Goal: Transaction & Acquisition: Purchase product/service

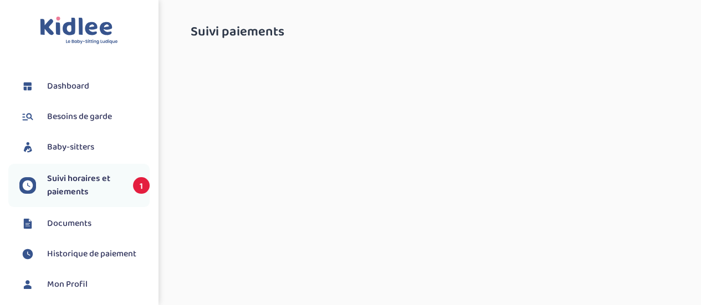
select select "octobre 2025"
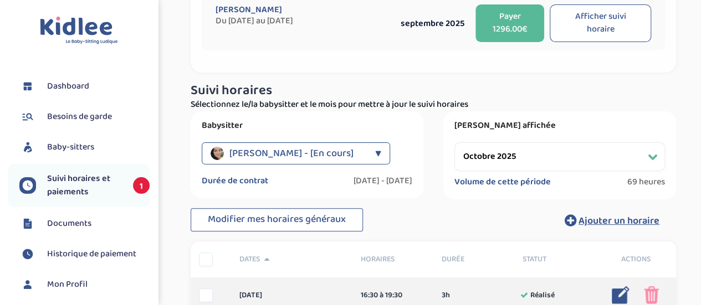
scroll to position [55, 0]
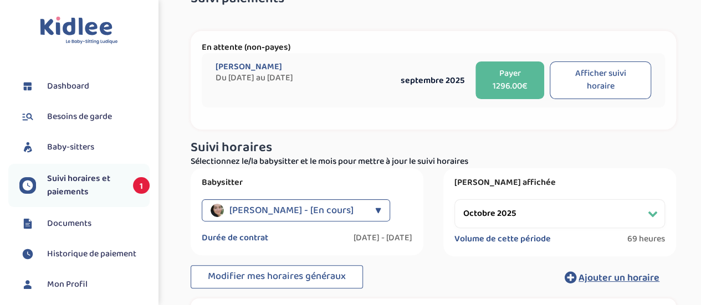
click at [493, 61] on button "Payer 1296.00€" at bounding box center [509, 80] width 68 height 38
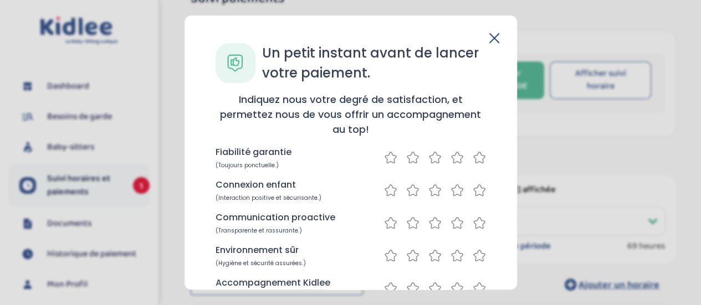
click at [481, 156] on icon at bounding box center [479, 157] width 11 height 11
click at [459, 191] on icon at bounding box center [456, 190] width 13 height 14
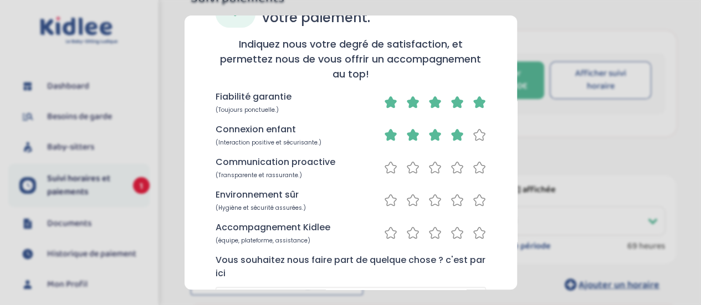
click at [472, 169] on icon at bounding box center [478, 168] width 13 height 14
click at [474, 204] on icon at bounding box center [479, 199] width 11 height 11
click at [458, 236] on icon at bounding box center [456, 233] width 13 height 14
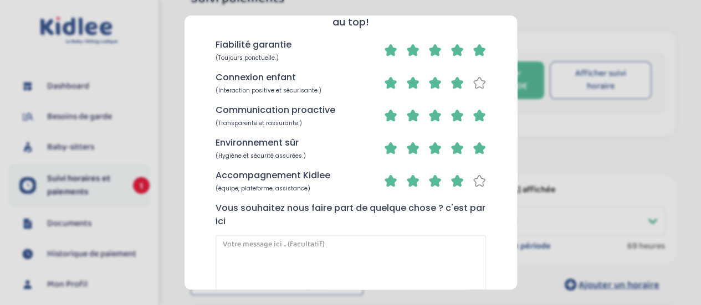
scroll to position [166, 0]
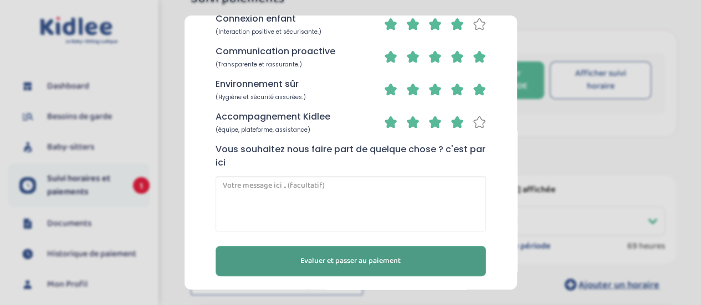
click at [458, 265] on button "Evaluer et passer au paiement" at bounding box center [350, 261] width 270 height 30
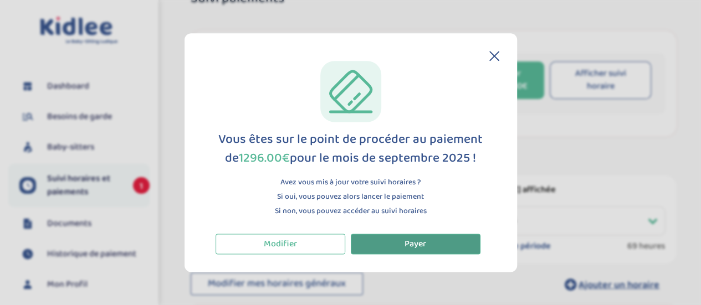
click at [456, 248] on button "Payer" at bounding box center [416, 244] width 130 height 20
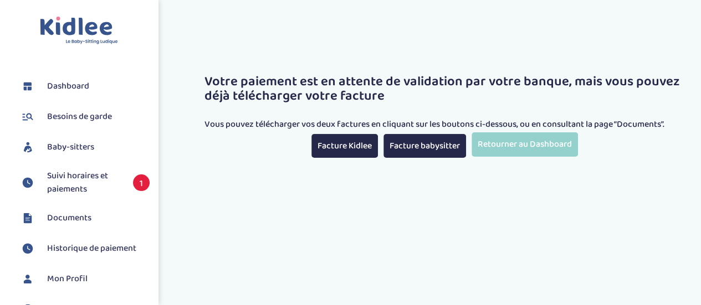
click at [348, 160] on div "Toggle navigation FAQ Boyer [PERSON_NAME] Besoins de garde Baby-sitters Suivi h…" at bounding box center [350, 216] width 701 height 388
click at [79, 183] on span "Suivi horaires et paiements" at bounding box center [84, 182] width 75 height 27
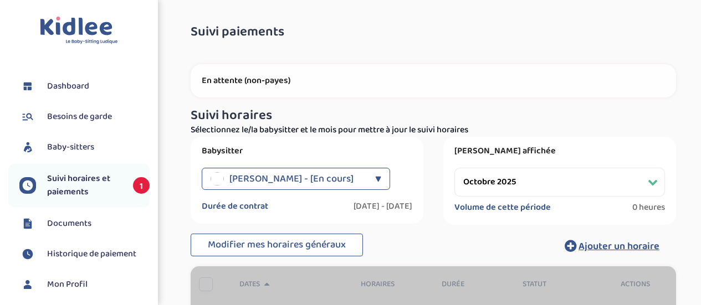
select select "octobre 2025"
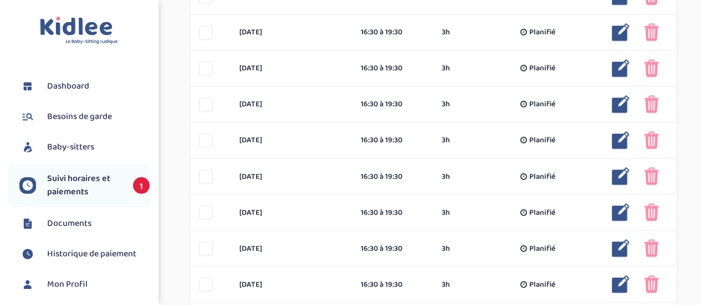
scroll to position [942, 0]
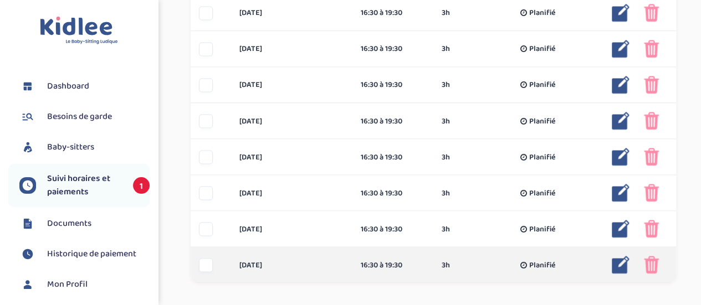
click at [199, 258] on div at bounding box center [206, 265] width 14 height 14
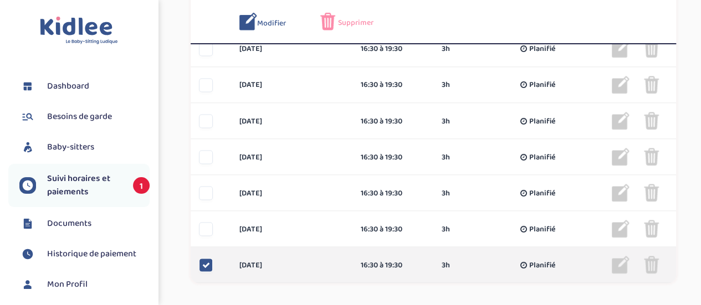
scroll to position [983, 0]
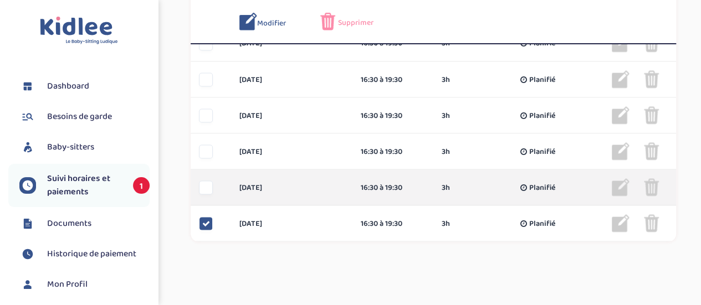
click at [208, 181] on div at bounding box center [206, 188] width 14 height 14
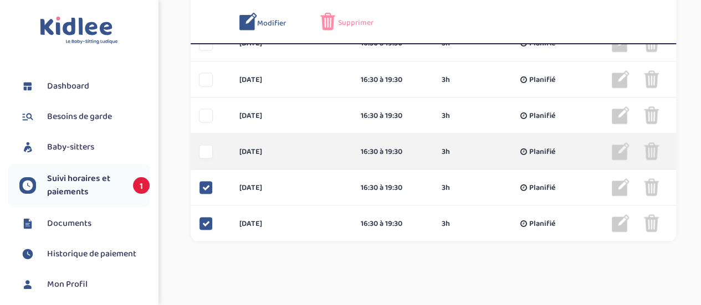
click at [205, 145] on div at bounding box center [206, 152] width 14 height 14
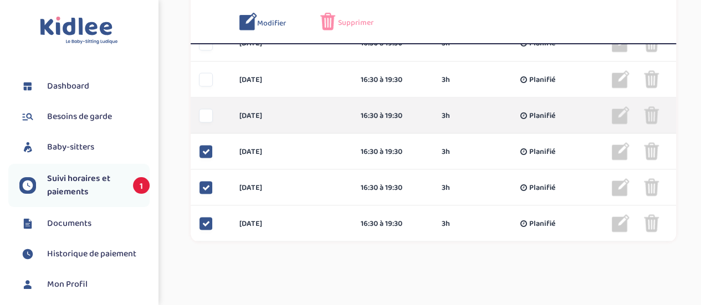
click at [207, 109] on div at bounding box center [206, 116] width 14 height 14
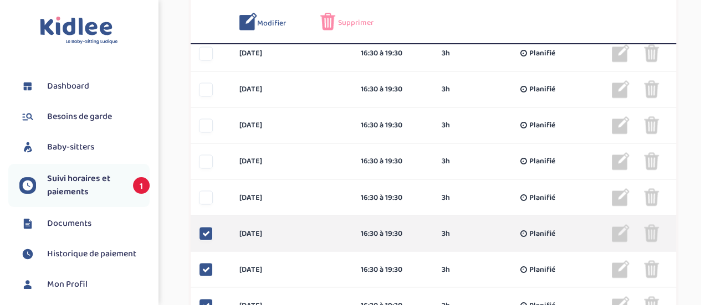
scroll to position [817, 0]
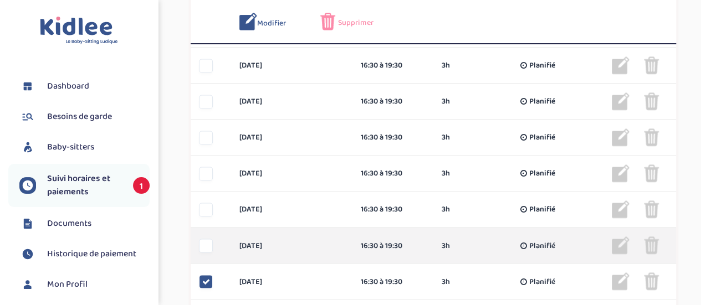
click at [209, 239] on div at bounding box center [206, 246] width 14 height 14
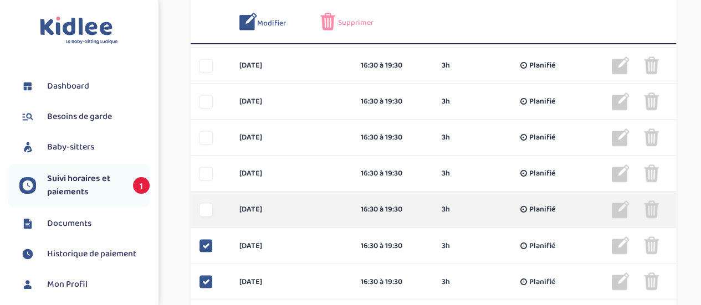
click at [205, 203] on div at bounding box center [206, 210] width 14 height 14
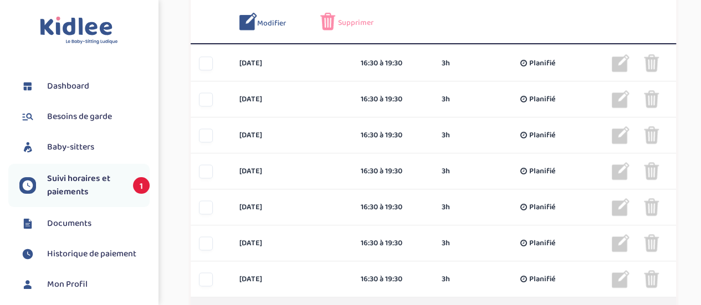
scroll to position [762, 0]
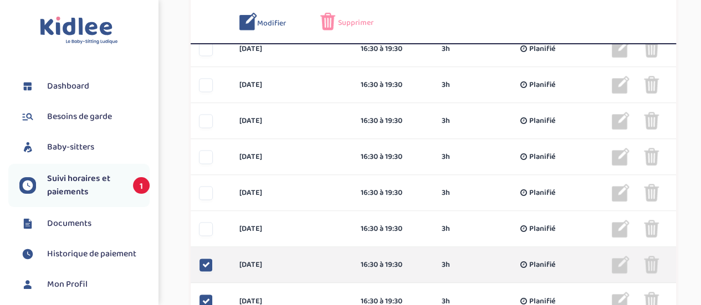
click at [206, 261] on icon at bounding box center [206, 265] width 8 height 8
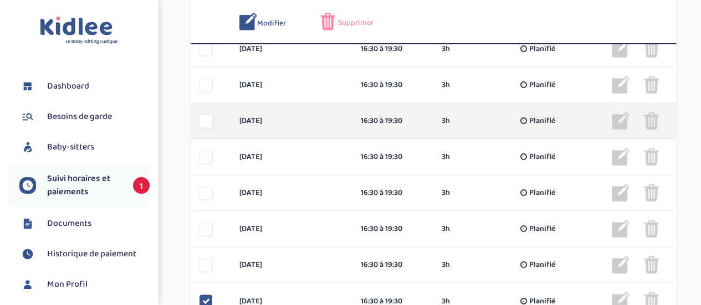
click at [205, 114] on div at bounding box center [206, 121] width 14 height 14
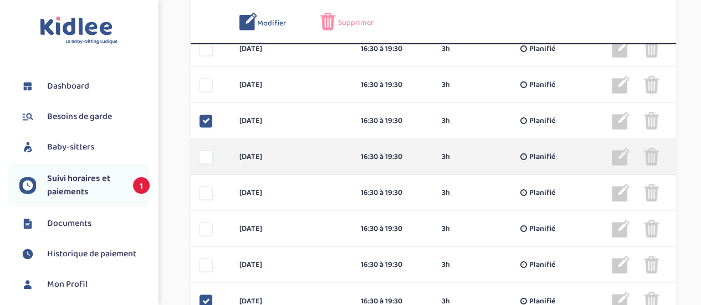
click at [204, 150] on div at bounding box center [206, 157] width 14 height 14
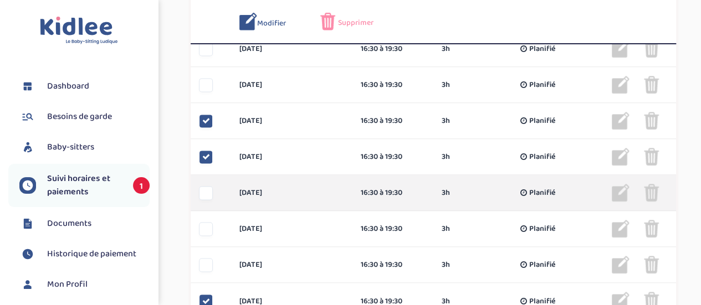
click at [202, 182] on div "mercredi 22 oct 16:30 à 19:30 3h Planifié 3h Planifié ... Modifier Supprimer" at bounding box center [433, 193] width 485 height 36
click at [208, 186] on div at bounding box center [206, 193] width 14 height 14
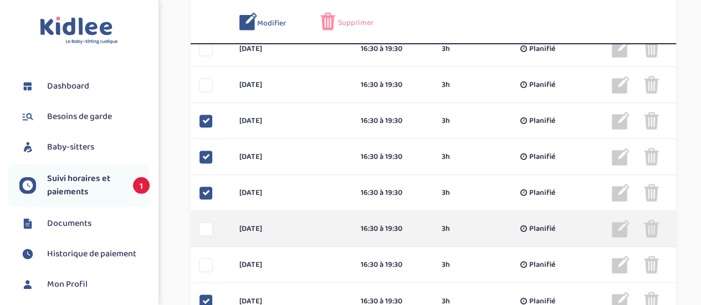
click at [213, 222] on div at bounding box center [211, 229] width 40 height 14
click at [210, 222] on div at bounding box center [206, 229] width 14 height 14
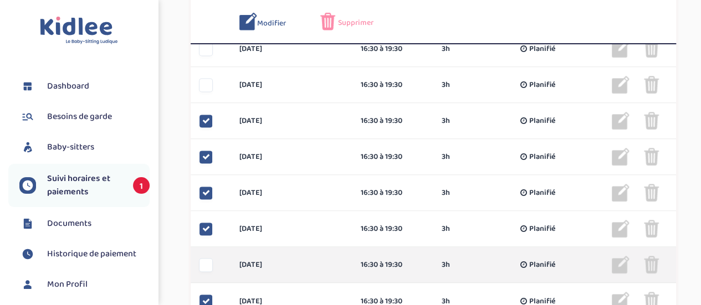
click at [204, 258] on div at bounding box center [206, 265] width 14 height 14
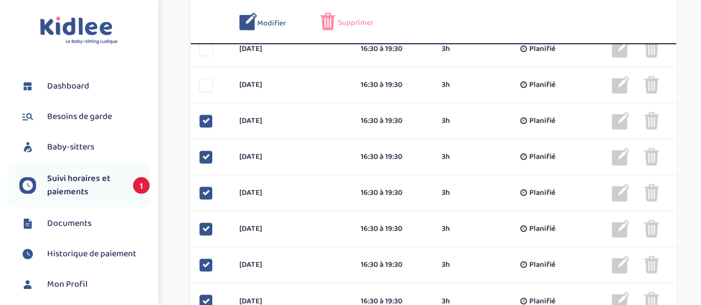
click at [352, 19] on span "Supprimer" at bounding box center [355, 23] width 35 height 12
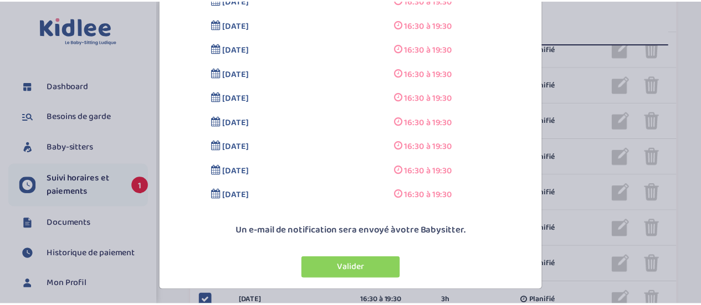
scroll to position [131, 0]
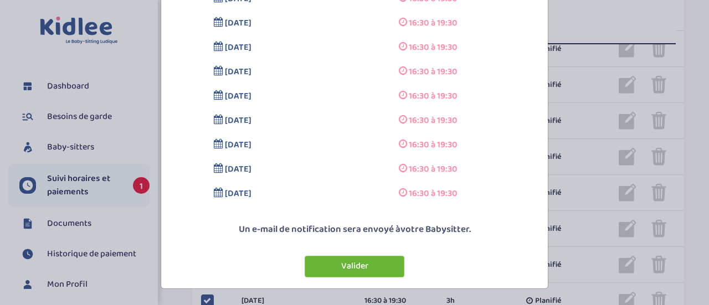
click at [367, 261] on button "Valider" at bounding box center [355, 267] width 100 height 22
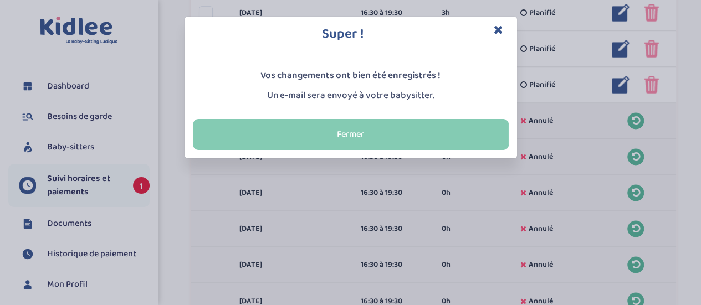
click at [455, 135] on button "Fermer" at bounding box center [351, 134] width 316 height 31
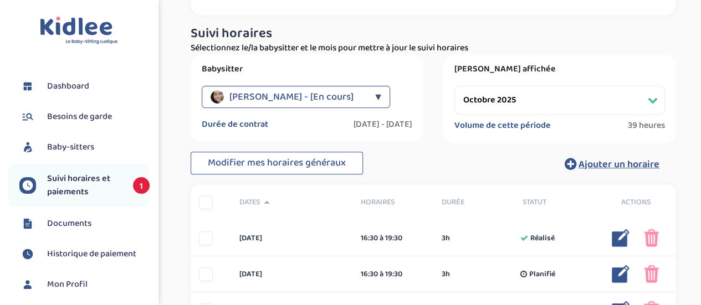
scroll to position [152, 0]
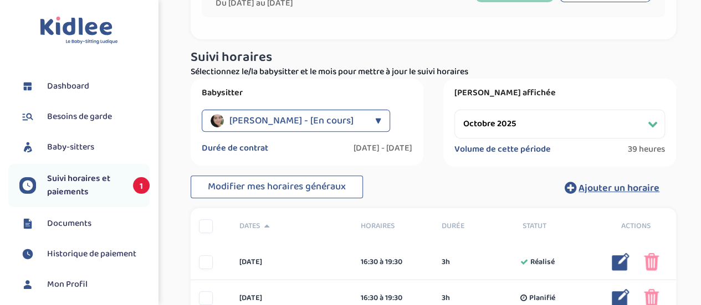
click at [135, 184] on span "1" at bounding box center [141, 185] width 17 height 17
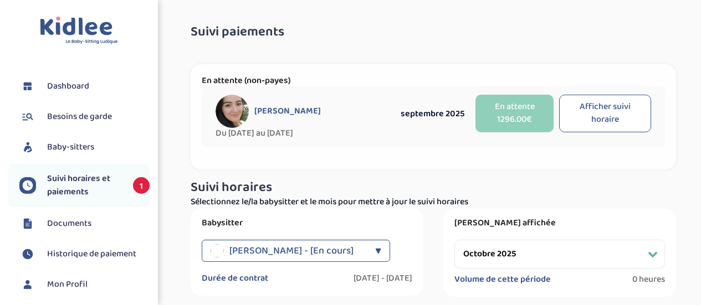
select select "octobre 2025"
